Goal: Task Accomplishment & Management: Manage account settings

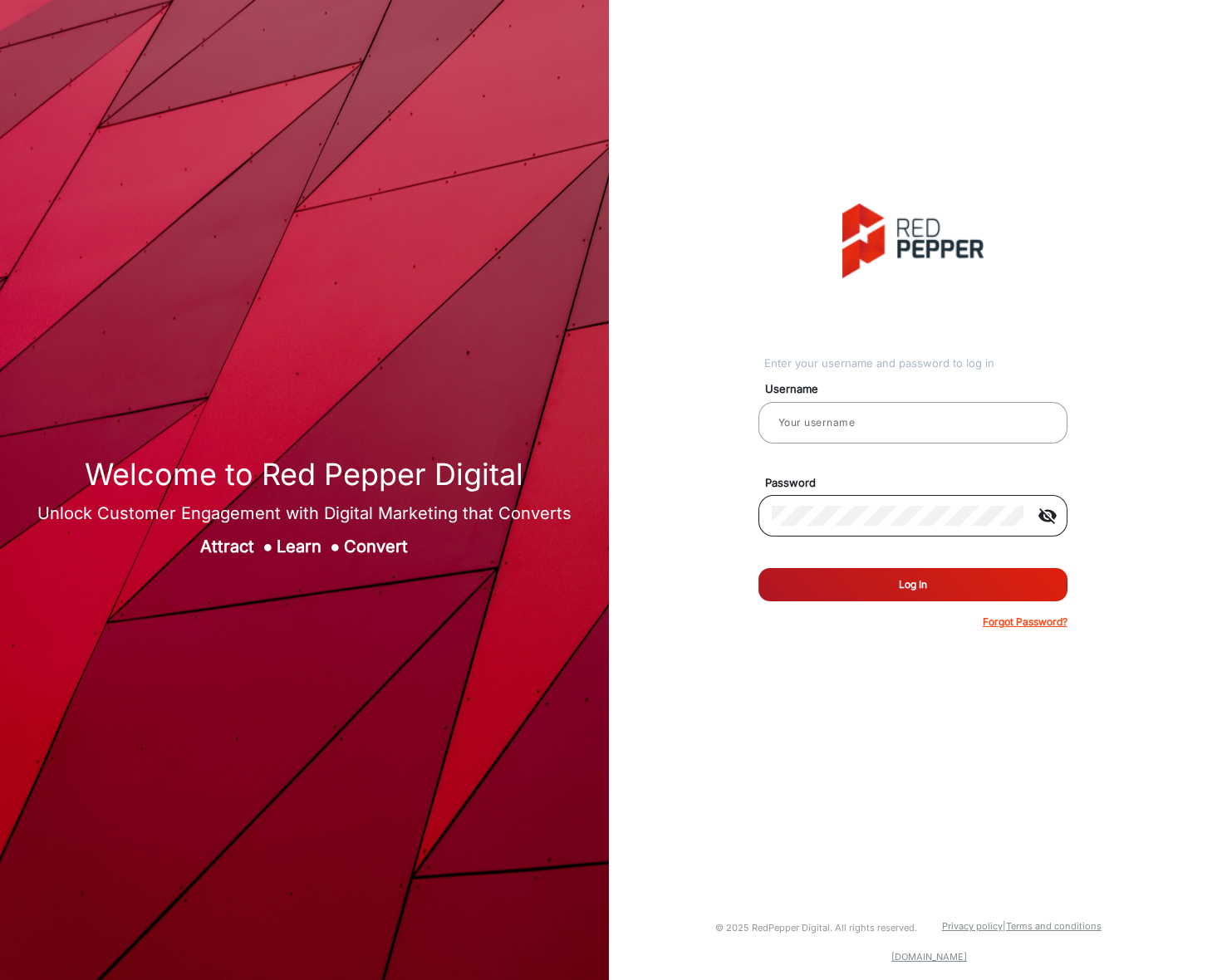
type input "[PERSON_NAME]"
click at [1041, 510] on mat-icon "visibility_off" at bounding box center [1048, 515] width 40 height 20
click at [929, 585] on button "Log In" at bounding box center [913, 585] width 309 height 33
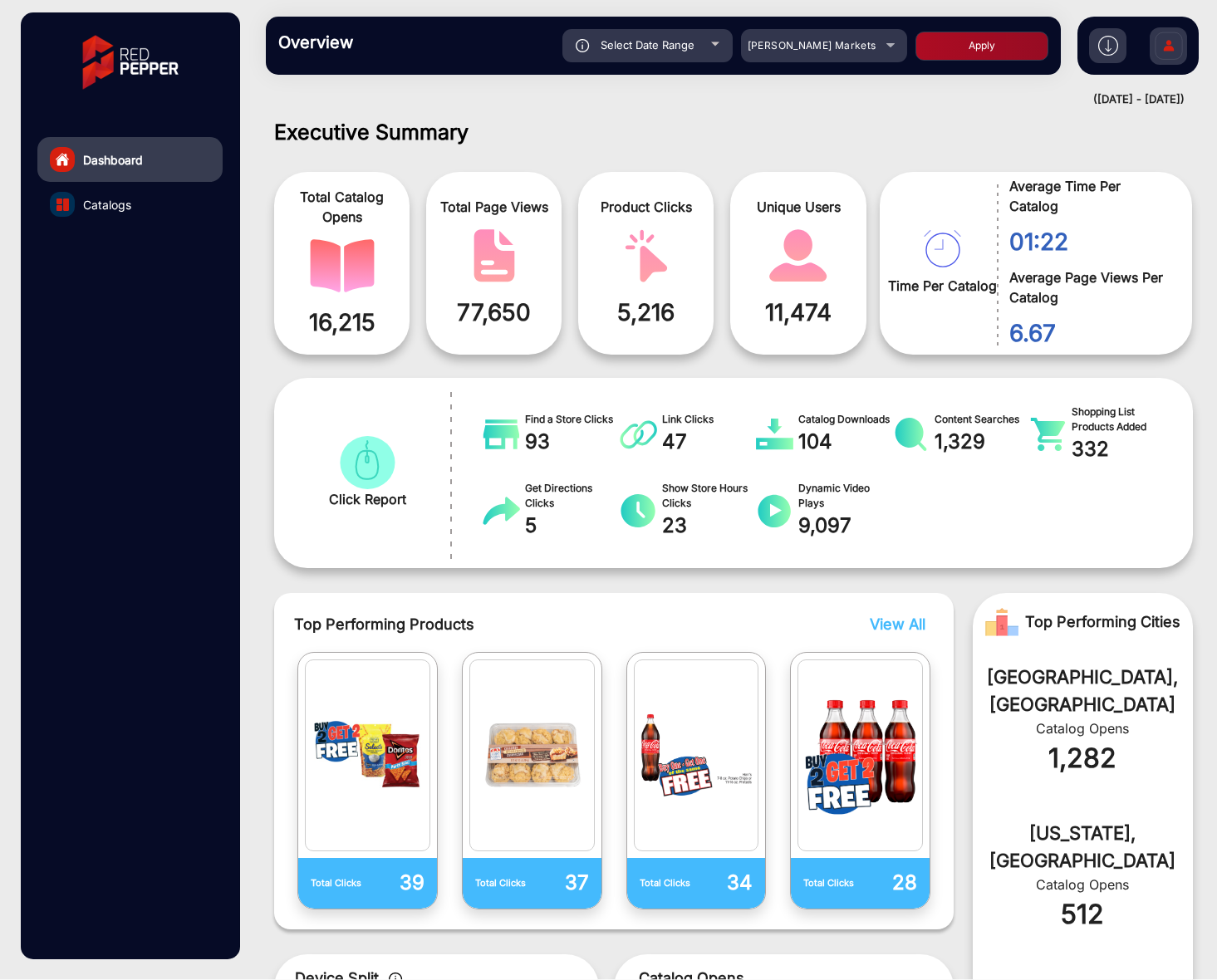
scroll to position [5, 0]
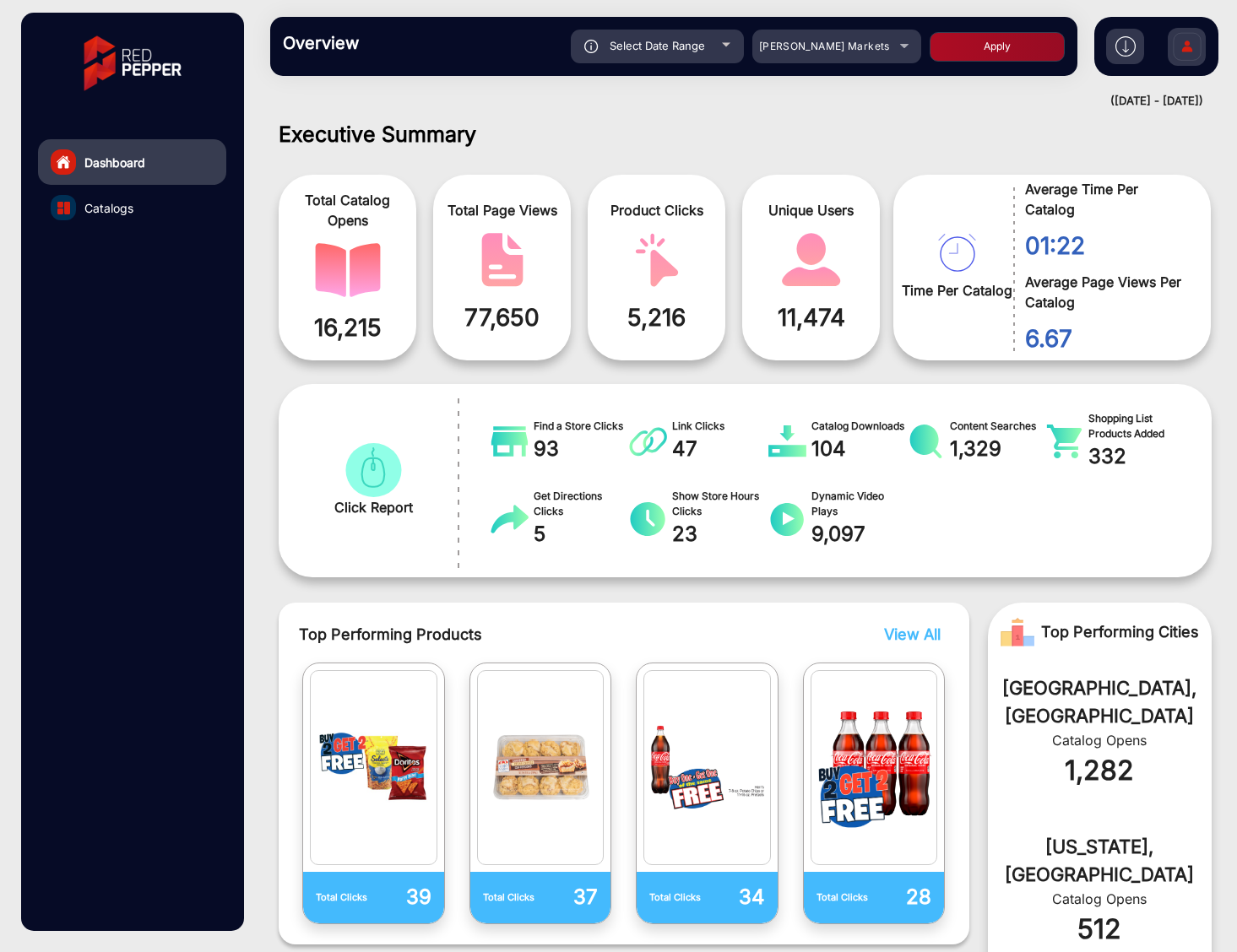
click at [1197, 49] on img at bounding box center [1187, 48] width 36 height 59
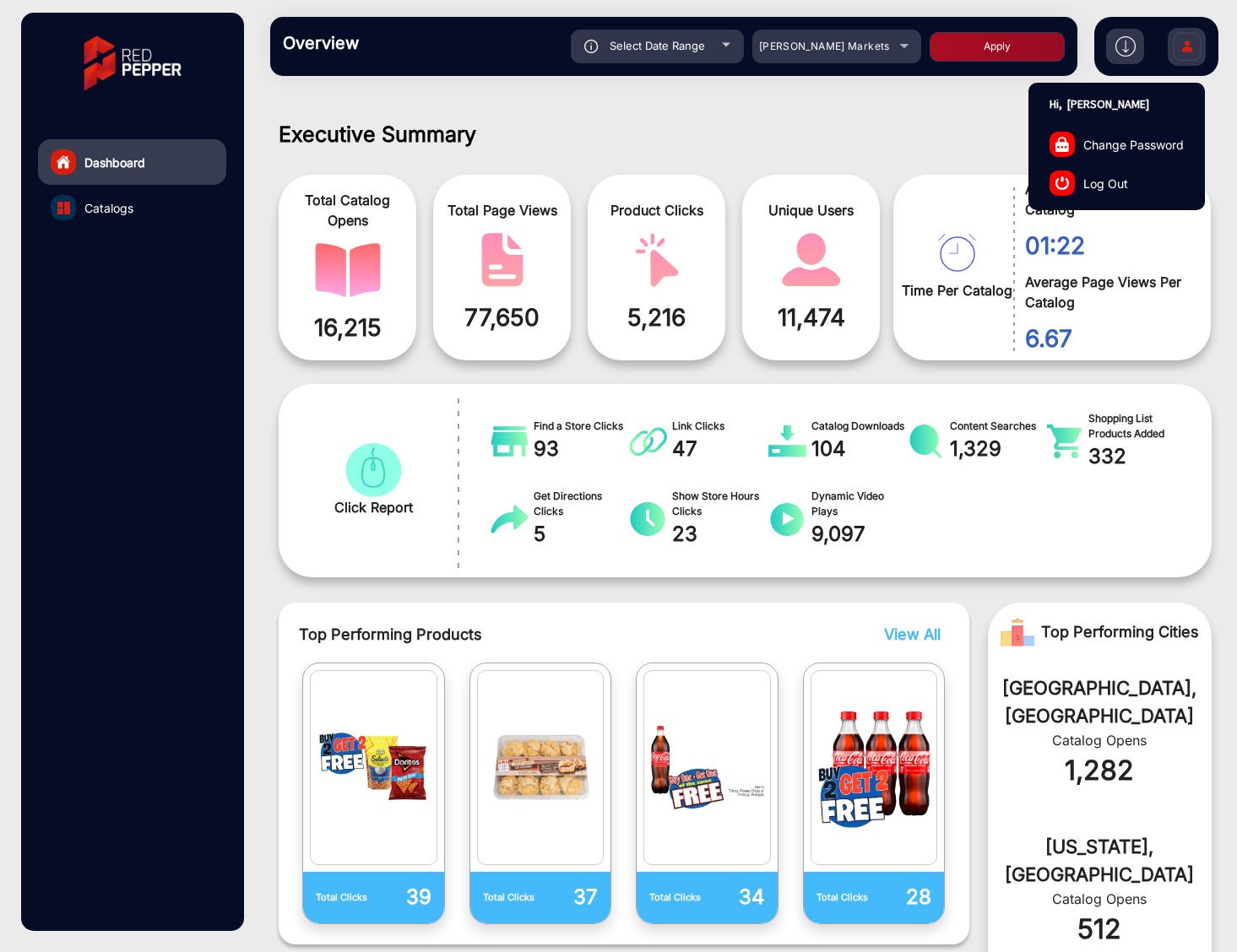
click at [1078, 179] on link "Log Out" at bounding box center [1116, 183] width 175 height 39
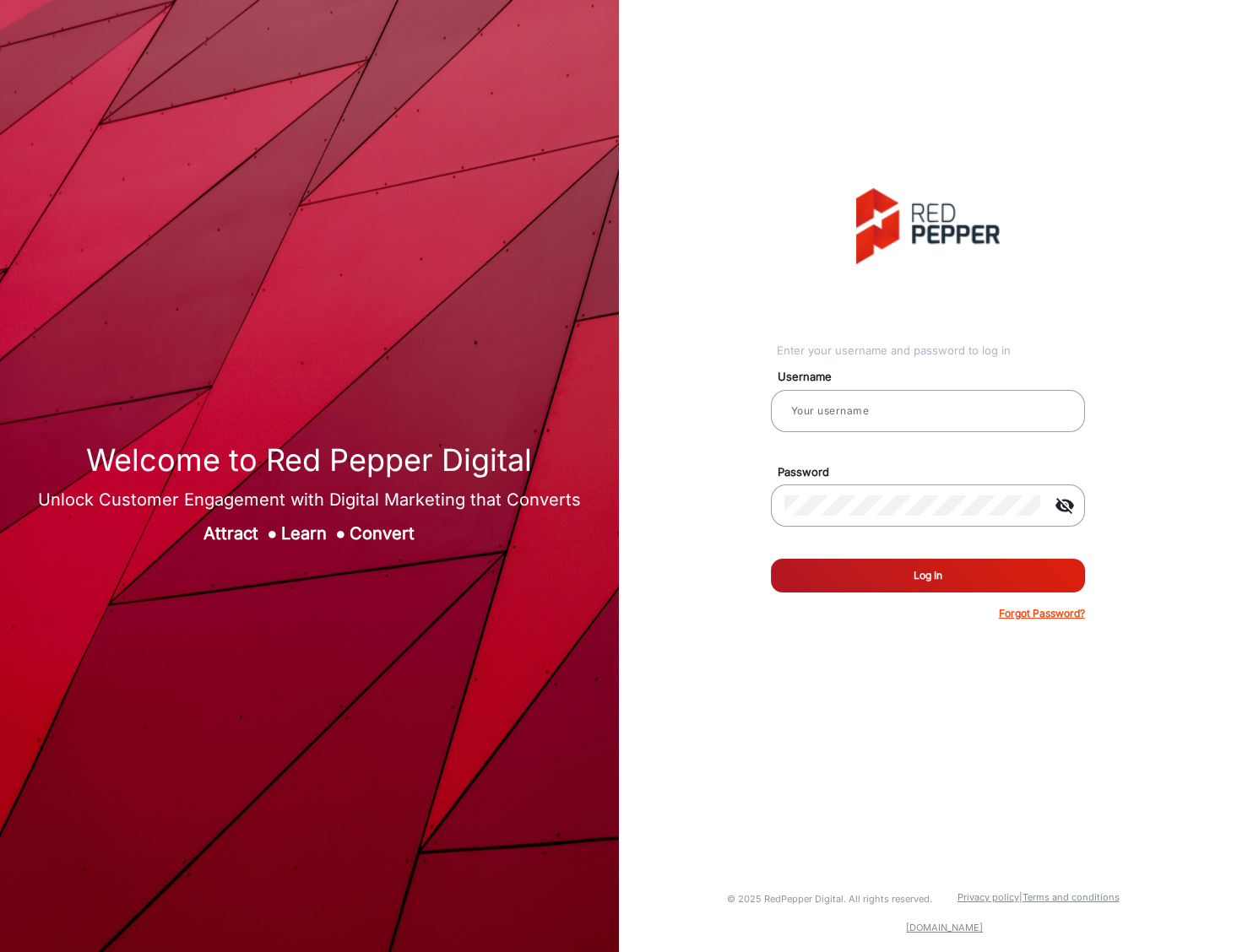
type input "[PERSON_NAME]"
click at [1067, 510] on mat-icon "visibility_off" at bounding box center [1065, 505] width 41 height 20
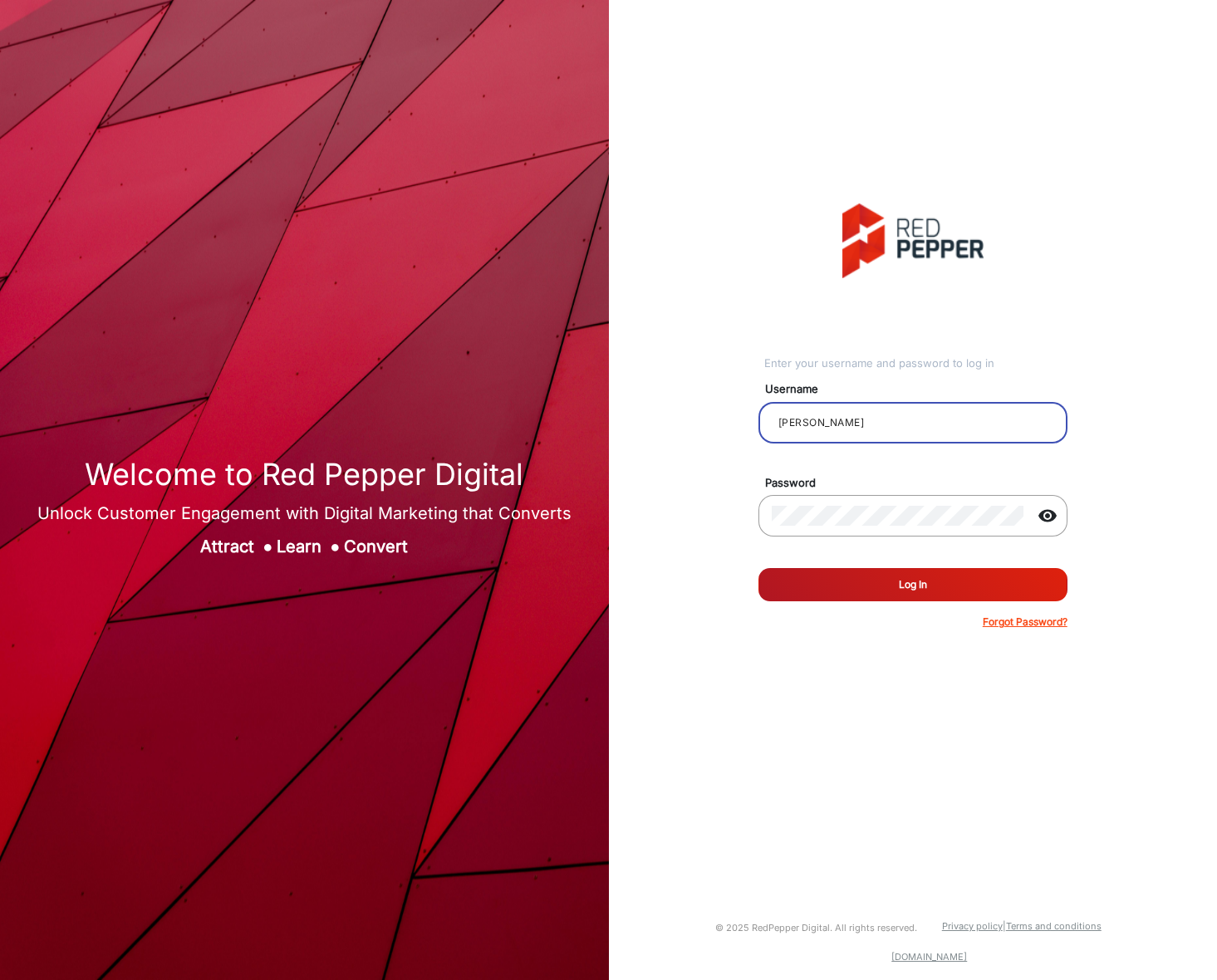
drag, startPoint x: 817, startPoint y: 423, endPoint x: 755, endPoint y: 420, distance: 62.1
click at [755, 420] on mat-form-field "[PERSON_NAME]" at bounding box center [912, 432] width 334 height 60
click at [744, 394] on div "Enter your username and password to log in Username [PERSON_NAME] Password visi…" at bounding box center [913, 416] width 634 height 833
click at [828, 509] on form "Username [PERSON_NAME] Password visibility Remember me Log In Forgot Password?" at bounding box center [913, 500] width 309 height 259
copy form "Username Password"
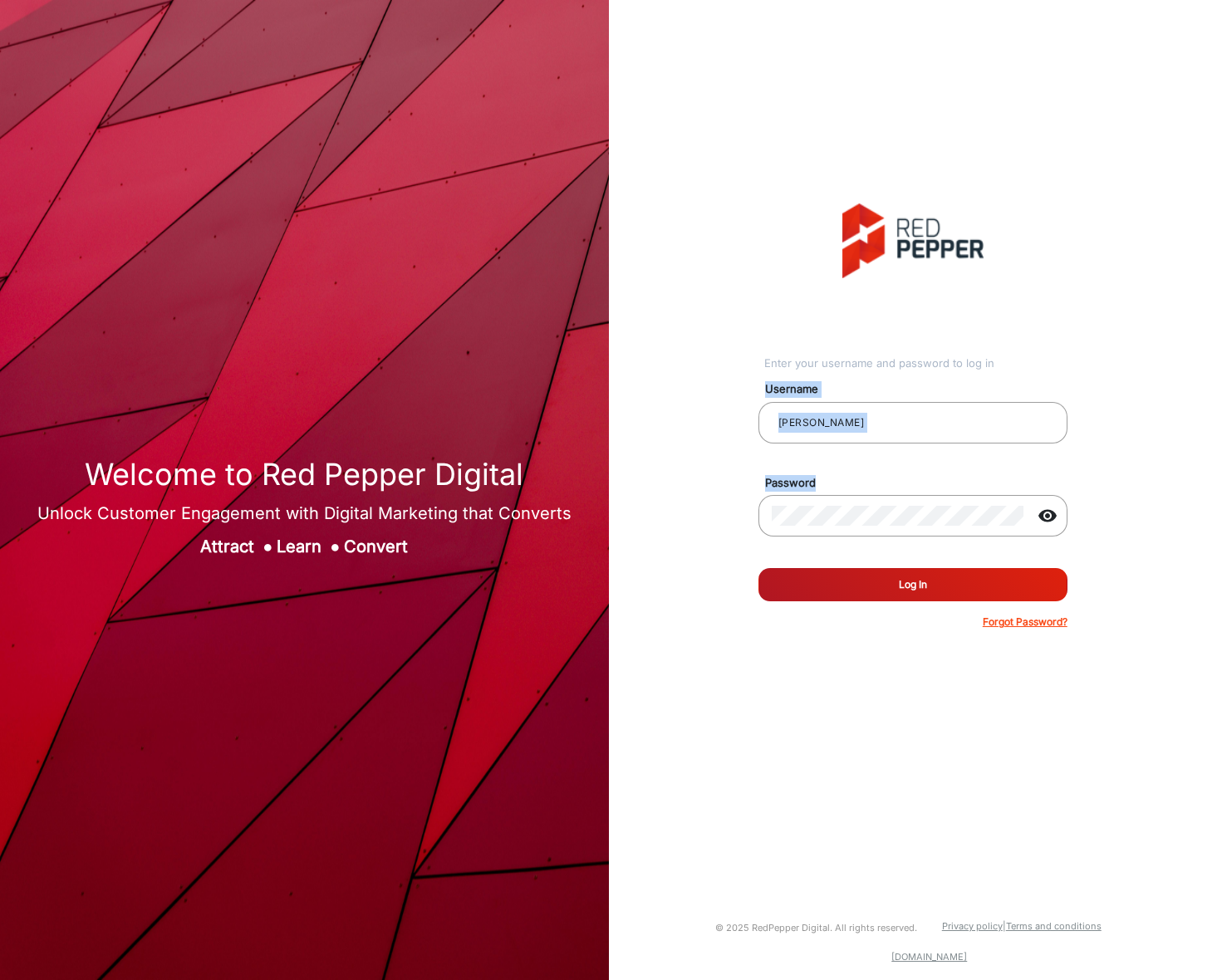
click at [868, 583] on button "Log In" at bounding box center [913, 585] width 309 height 33
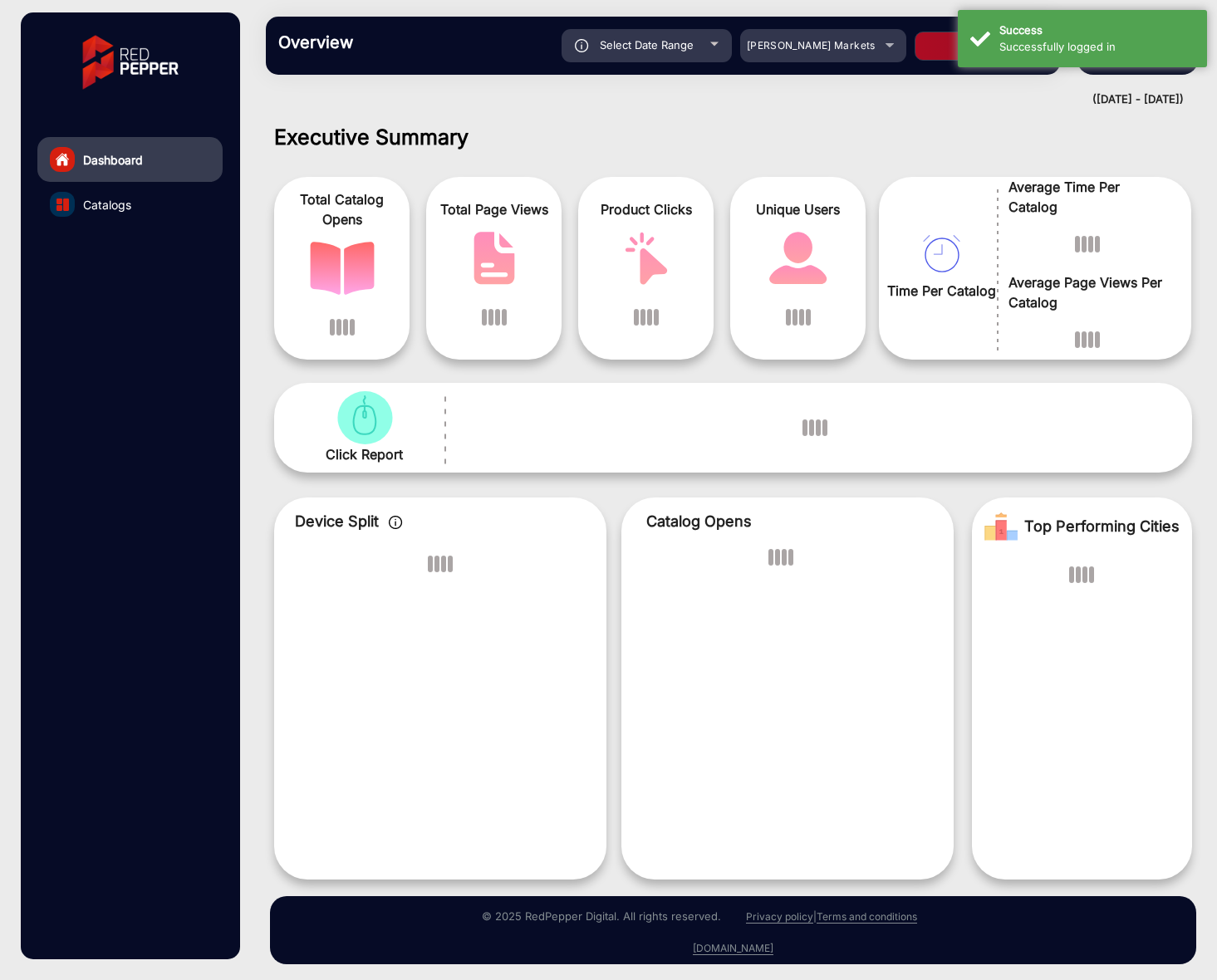
scroll to position [5, 0]
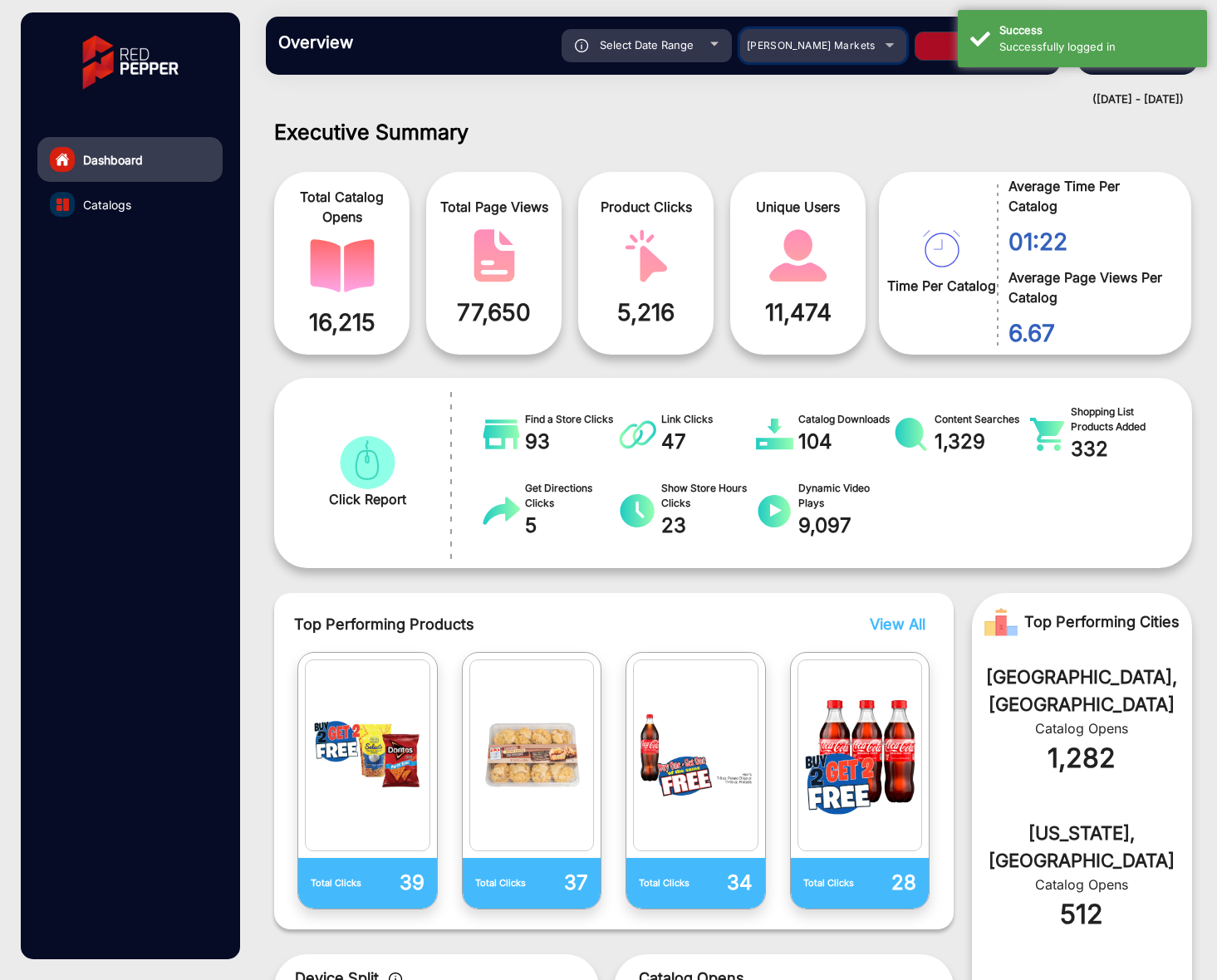
click at [848, 40] on span "[PERSON_NAME] Markets" at bounding box center [810, 45] width 128 height 12
click at [640, 109] on div at bounding box center [608, 490] width 1217 height 980
click at [780, 39] on span "[PERSON_NAME] Markets" at bounding box center [810, 45] width 128 height 12
click at [836, 142] on div at bounding box center [608, 490] width 1217 height 980
click at [1041, 120] on h1 "Executive Summary" at bounding box center [732, 132] width 918 height 25
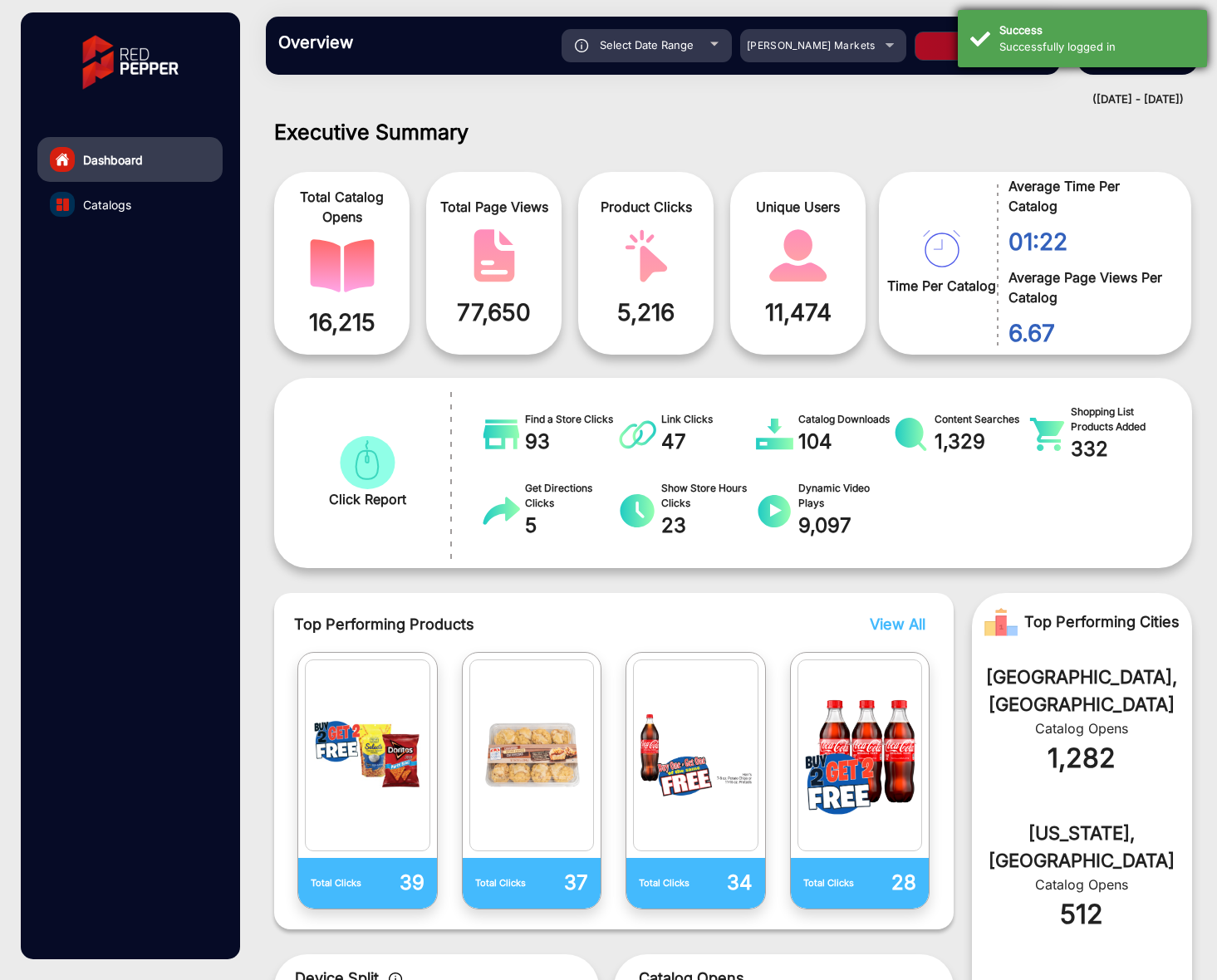
click at [1002, 29] on div "Success" at bounding box center [1096, 30] width 195 height 16
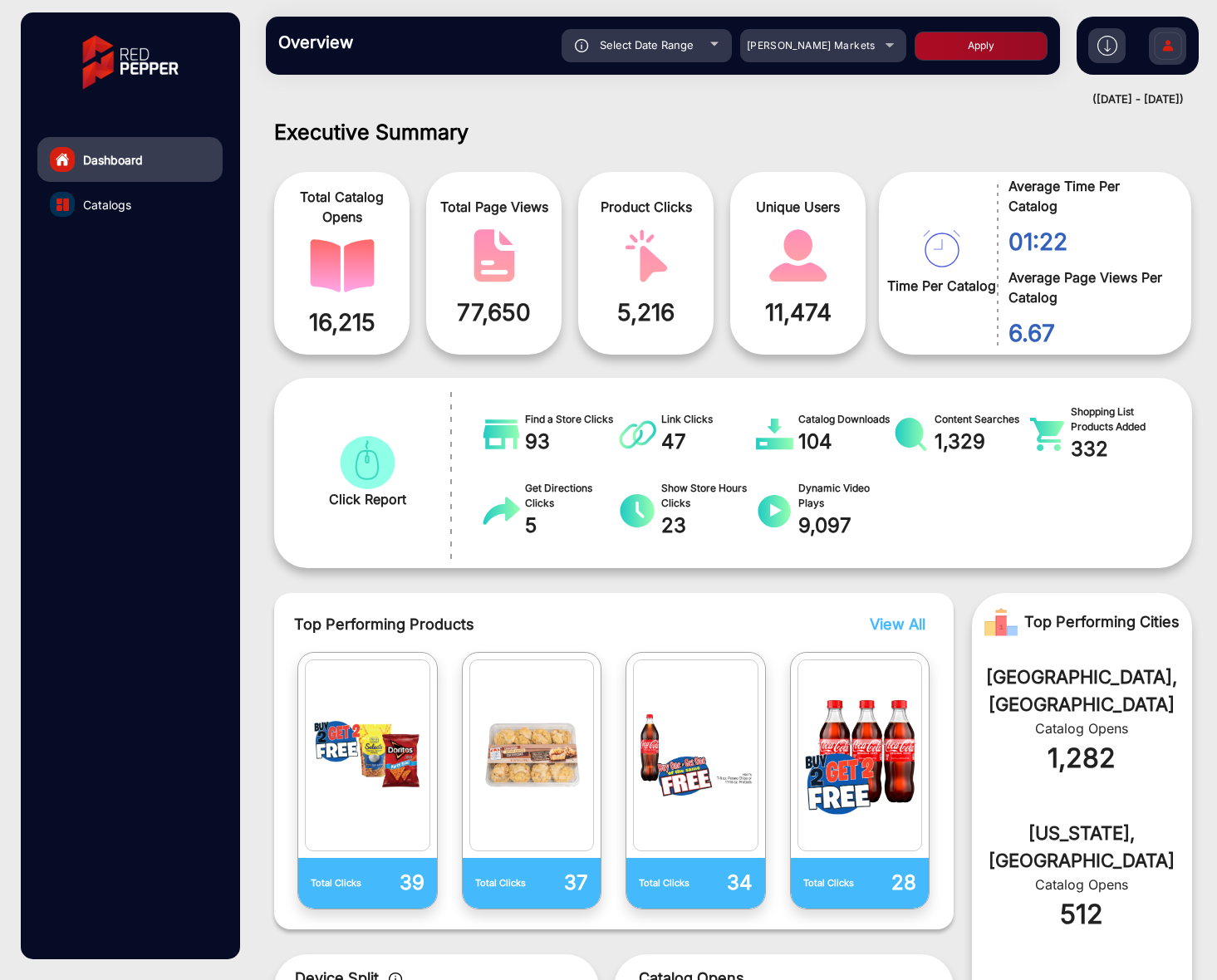
click at [970, 115] on div "Executive Summary Total Catalog Opens 16,215 Total Page Views 77,650 Product Cl…" at bounding box center [733, 547] width 968 height 869
click at [874, 49] on div "[PERSON_NAME] Markets" at bounding box center [811, 46] width 133 height 20
click at [769, 101] on span "[PERSON_NAME] Markets" at bounding box center [801, 105] width 128 height 32
click at [702, 49] on div "Select Date Range" at bounding box center [647, 46] width 170 height 33
type input "[DATE]"
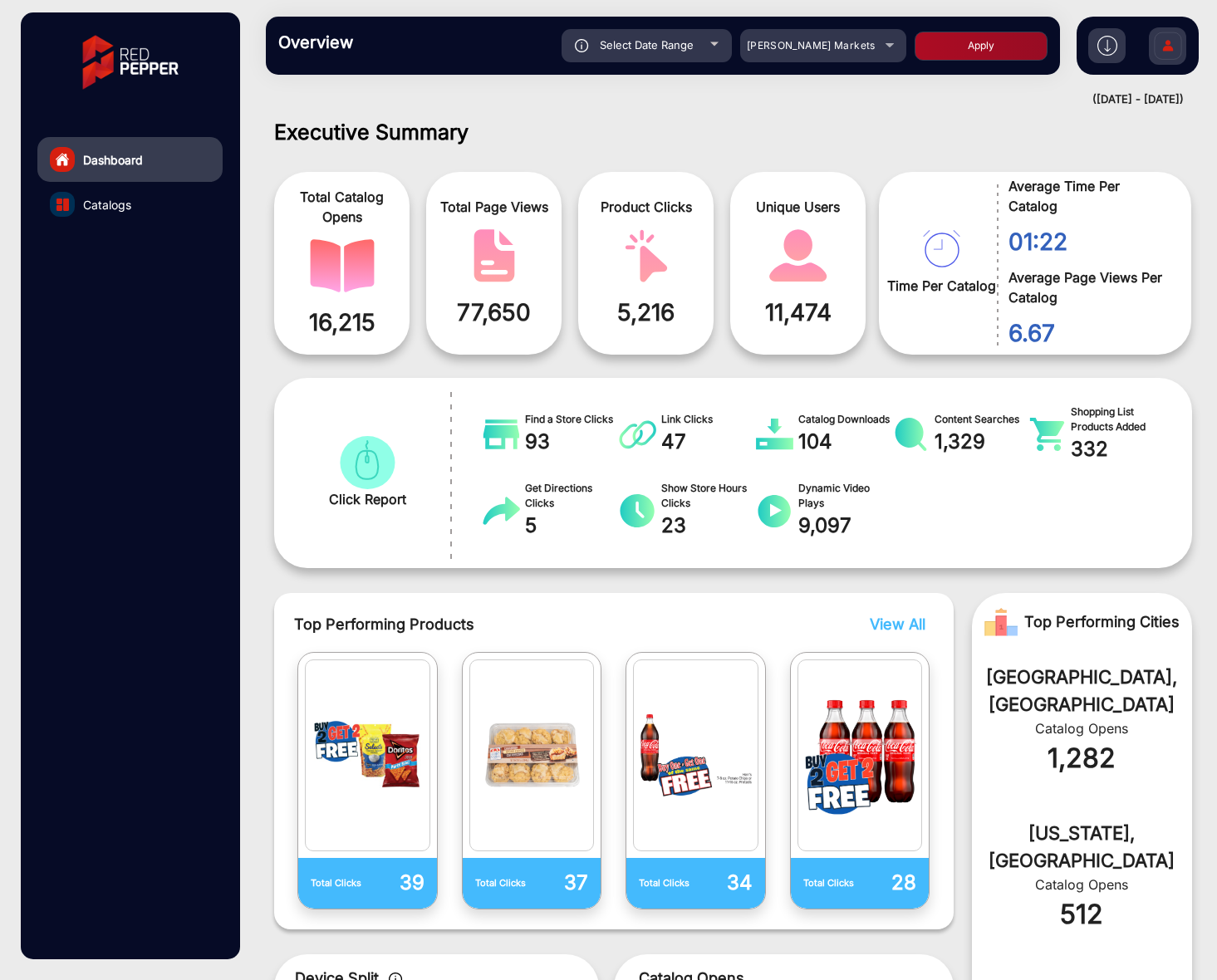
type input "[DATE]"
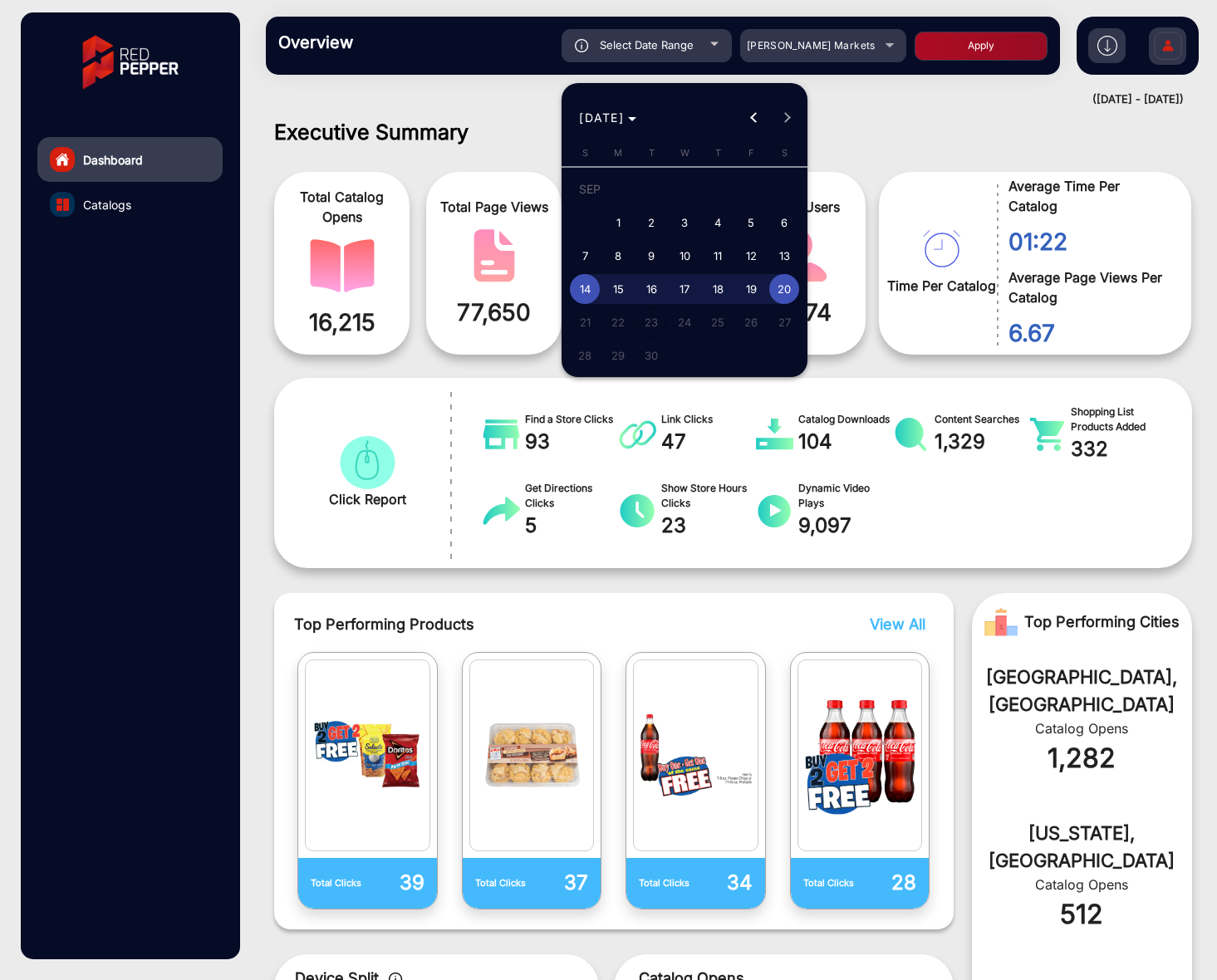
click at [702, 49] on div at bounding box center [608, 490] width 1217 height 980
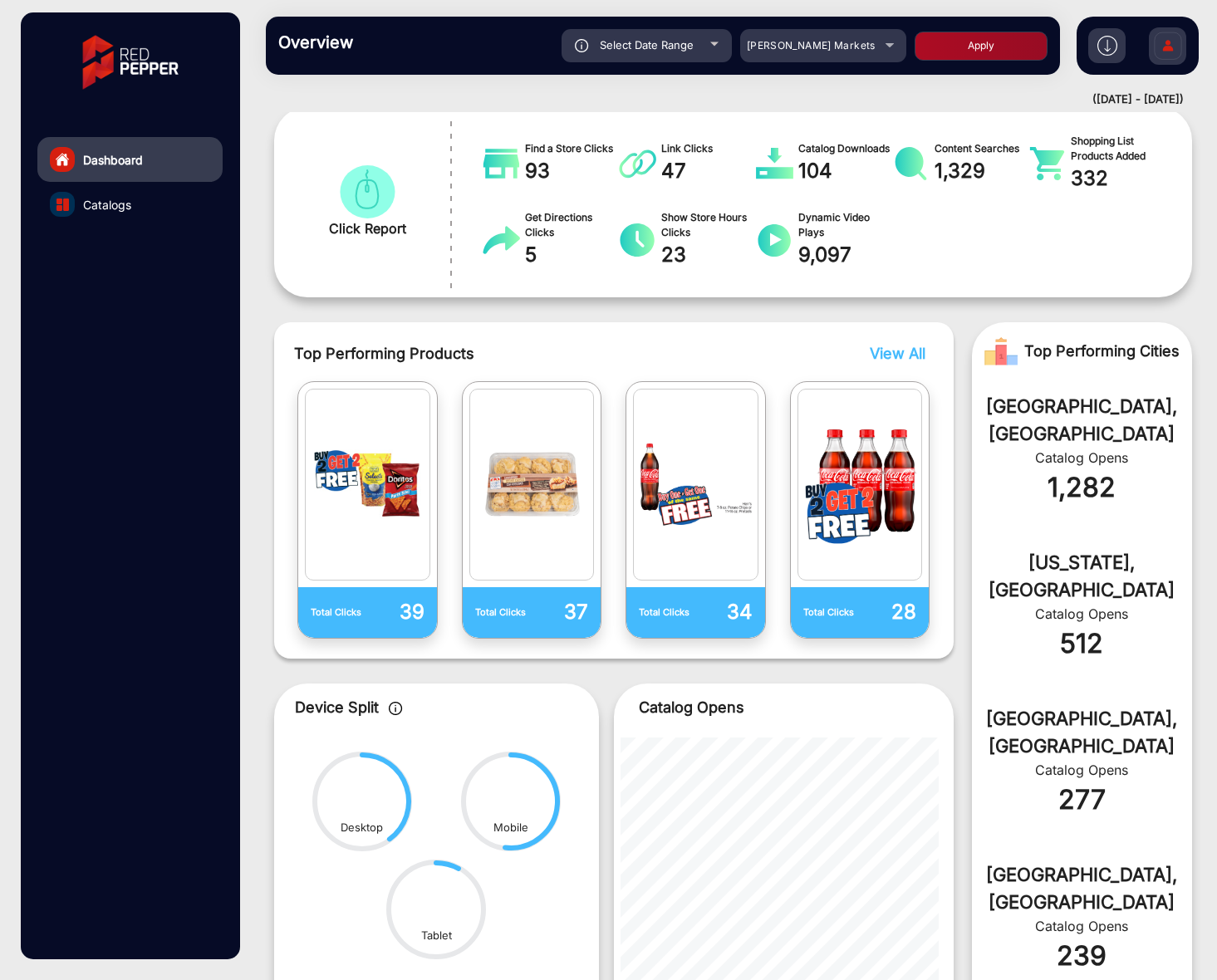
scroll to position [0, 0]
